Goal: Task Accomplishment & Management: Use online tool/utility

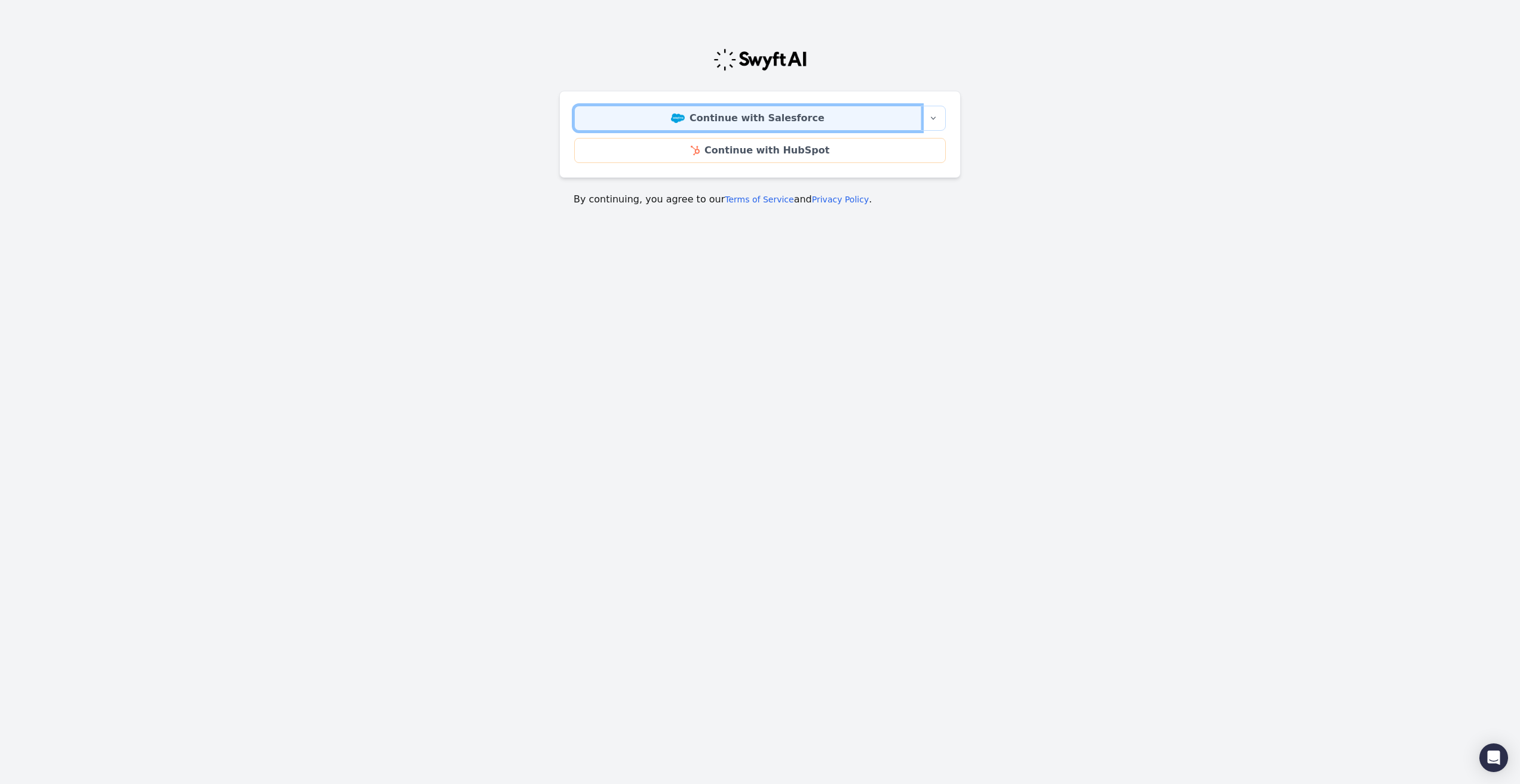
click at [655, 123] on link "Continue with Salesforce" at bounding box center [747, 118] width 347 height 25
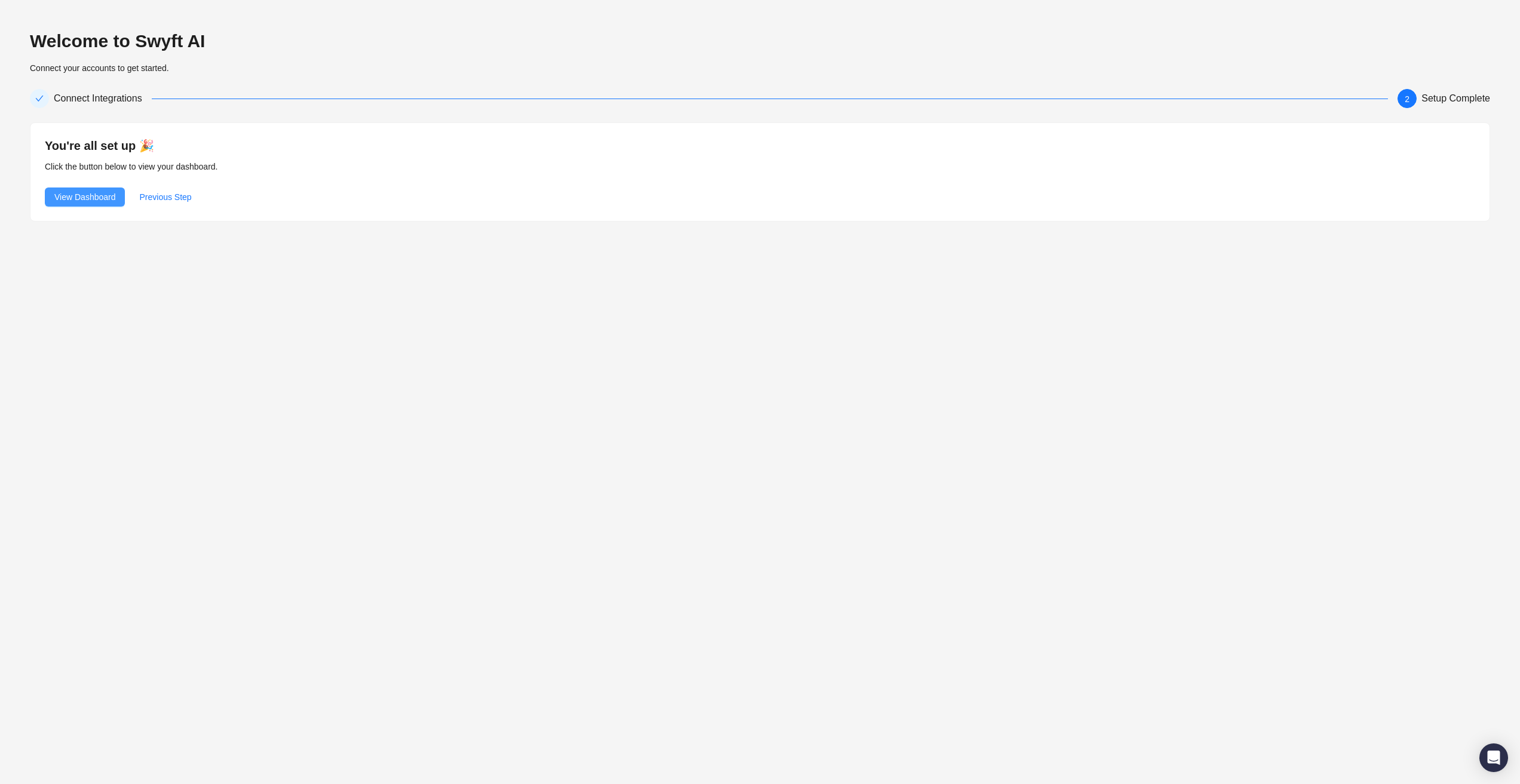
click at [94, 195] on span "View Dashboard" at bounding box center [84, 197] width 61 height 13
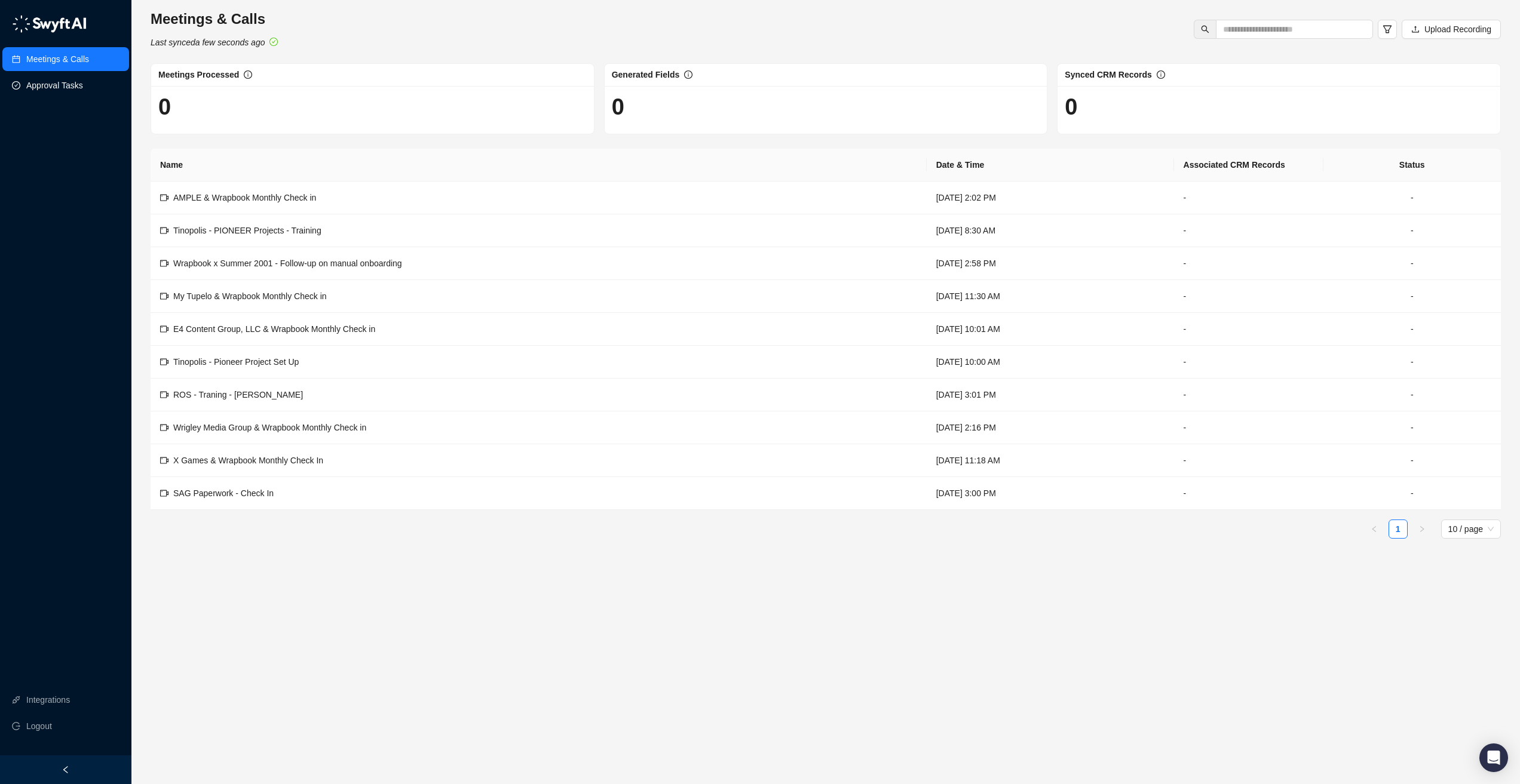
click at [79, 88] on link "Approval Tasks" at bounding box center [54, 85] width 57 height 24
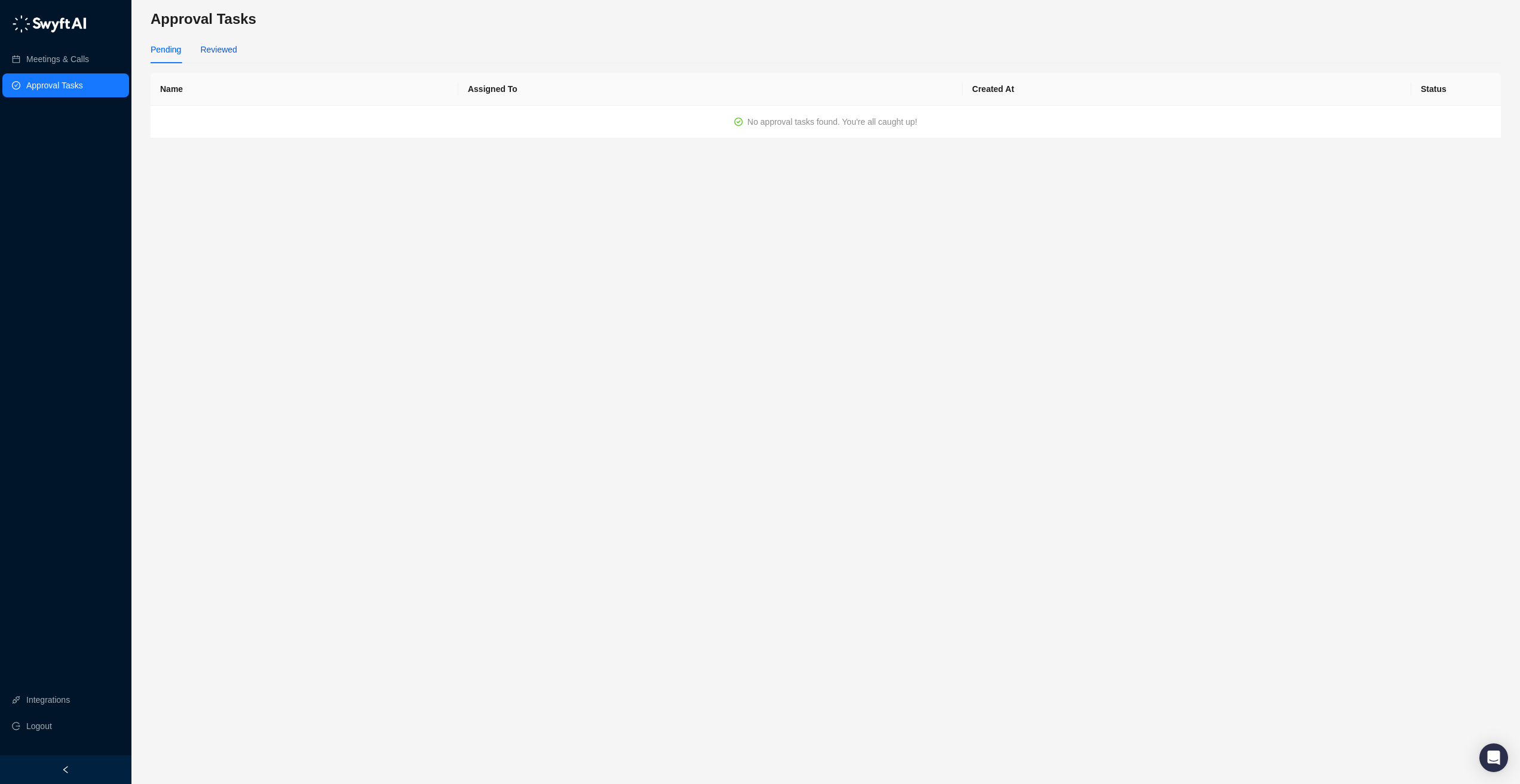
click at [212, 55] on div "Reviewed" at bounding box center [218, 50] width 36 height 13
click at [82, 61] on link "Meetings & Calls" at bounding box center [57, 59] width 63 height 24
